Goal: Contribute content: Add original content to the website for others to see

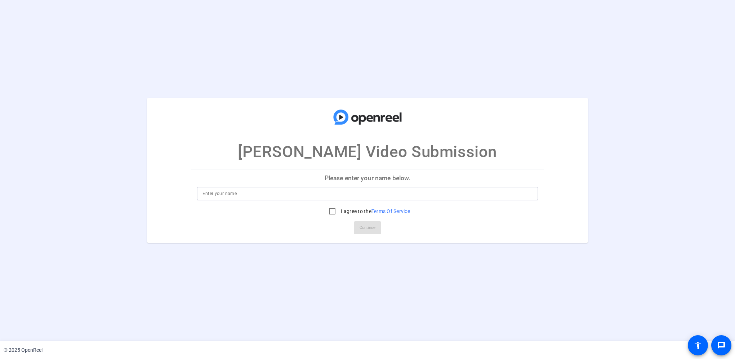
click at [347, 194] on input at bounding box center [367, 193] width 330 height 9
type input "[PERSON_NAME]"
click at [331, 212] on input "I agree to the Terms Of Service" at bounding box center [332, 211] width 14 height 14
checkbox input "true"
click at [359, 227] on span "Continue" at bounding box center [367, 227] width 16 height 11
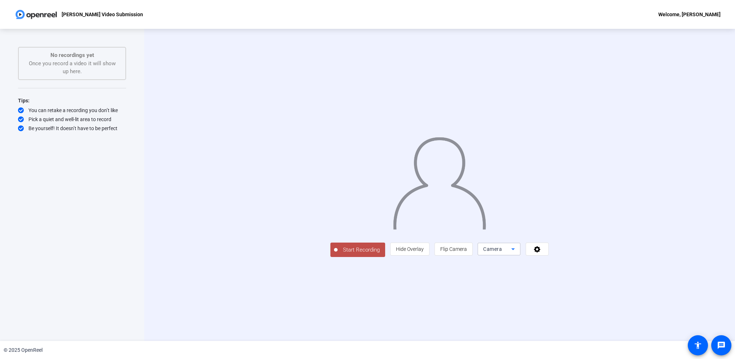
click at [517, 253] on icon at bounding box center [512, 249] width 9 height 9
click at [597, 344] on span "Screen And Camera" at bounding box center [589, 346] width 37 height 17
click at [468, 252] on span "Flip Camera" at bounding box center [454, 250] width 27 height 6
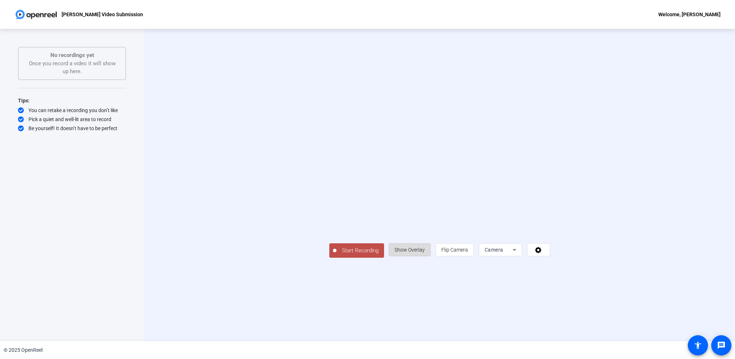
click at [425, 252] on span "Show Overlay" at bounding box center [409, 250] width 30 height 6
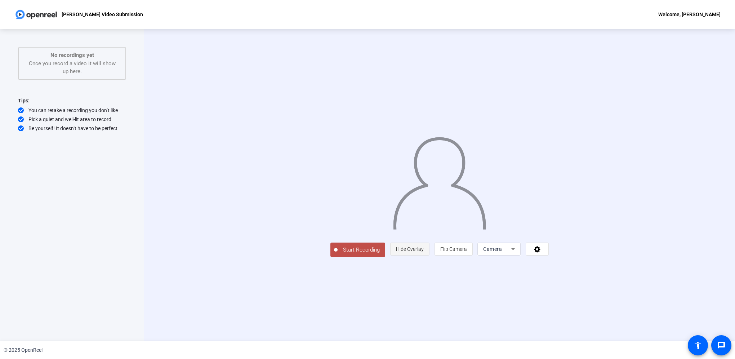
click at [423, 252] on span "Hide Overlay" at bounding box center [410, 249] width 28 height 6
click at [541, 253] on icon at bounding box center [538, 250] width 6 height 6
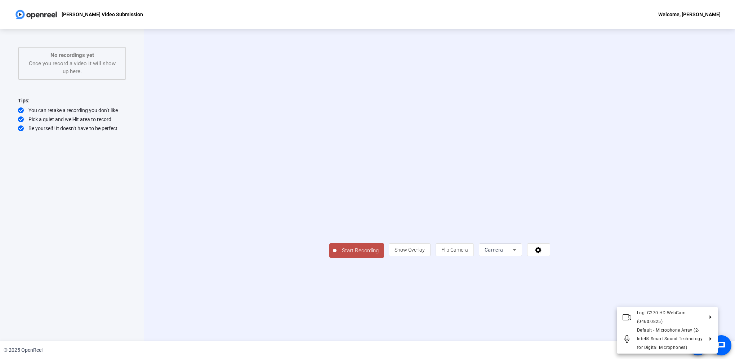
click at [684, 263] on div at bounding box center [367, 179] width 735 height 359
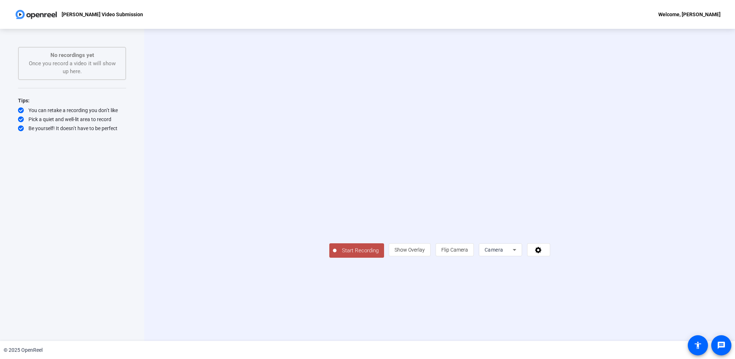
click at [512, 254] on div "Camera" at bounding box center [498, 249] width 28 height 9
click at [673, 271] on div at bounding box center [367, 179] width 735 height 359
click at [550, 258] on span at bounding box center [538, 249] width 22 height 17
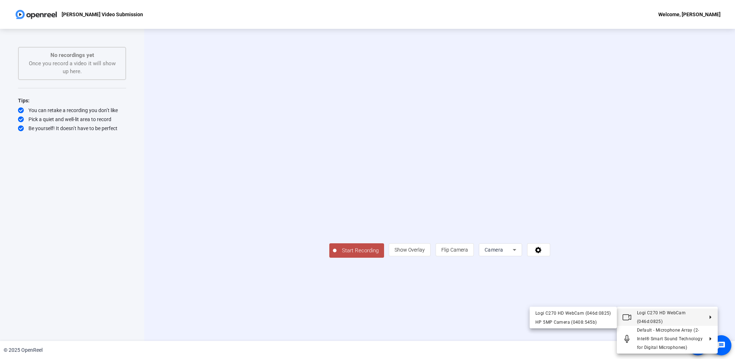
click at [701, 245] on div at bounding box center [367, 179] width 735 height 359
